Goal: Register for event/course

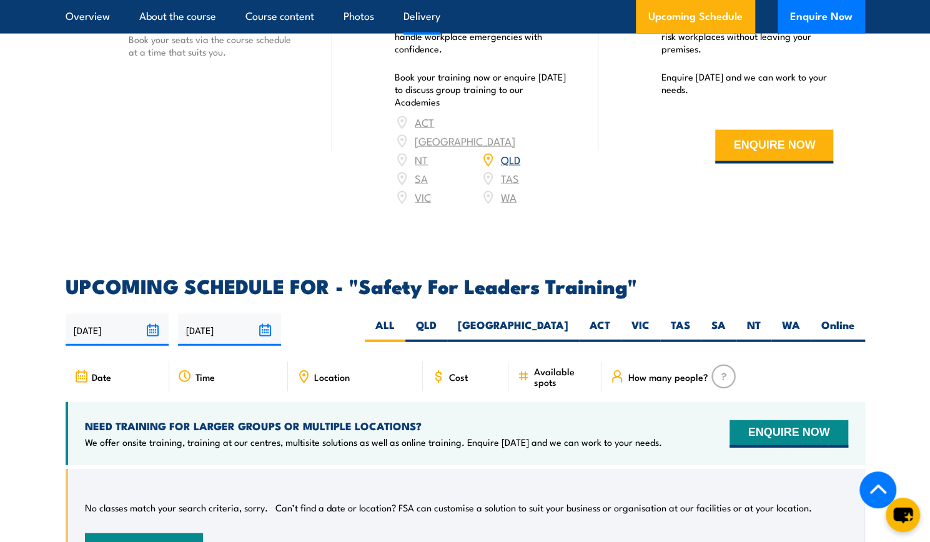
scroll to position [1718, 0]
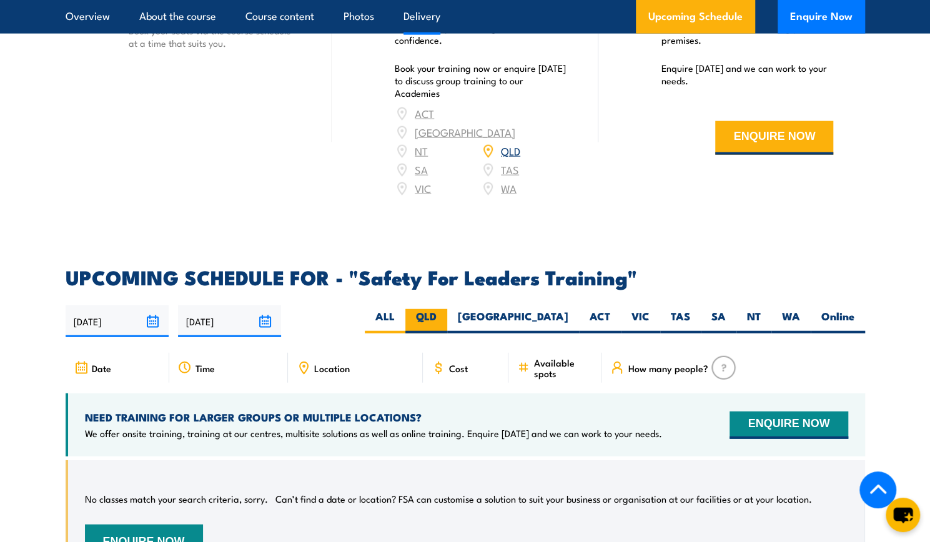
click at [447, 309] on label "QLD" at bounding box center [426, 321] width 42 height 24
click at [445, 309] on input "QLD" at bounding box center [441, 313] width 8 height 8
radio input "true"
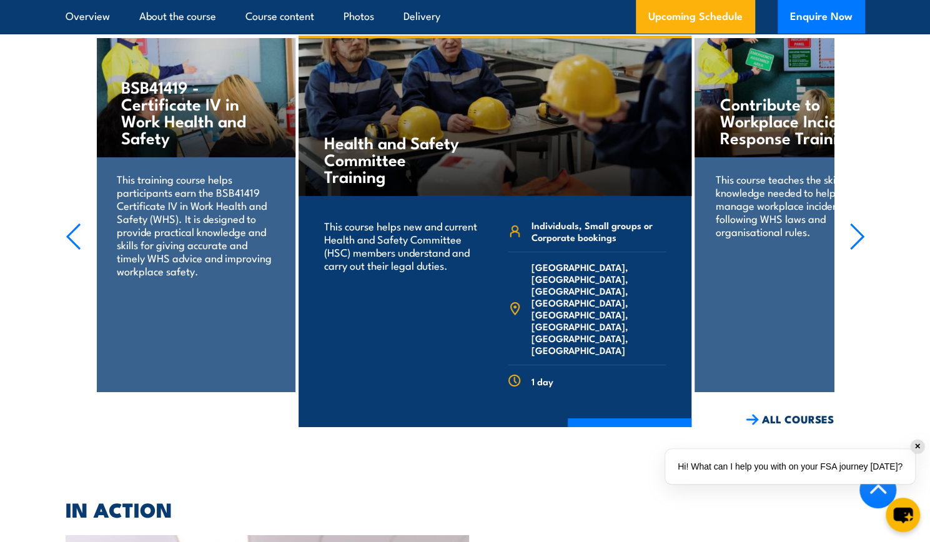
scroll to position [918, 0]
